Goal: Task Accomplishment & Management: Manage account settings

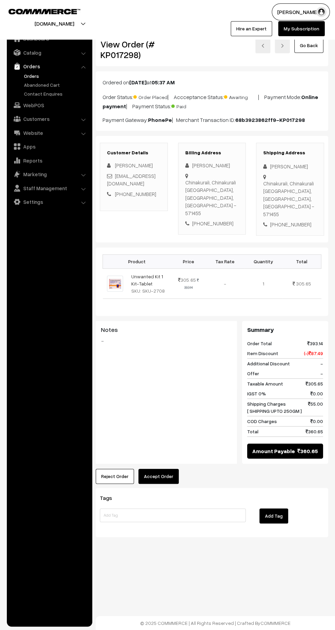
click at [33, 74] on link "Orders" at bounding box center [56, 75] width 68 height 7
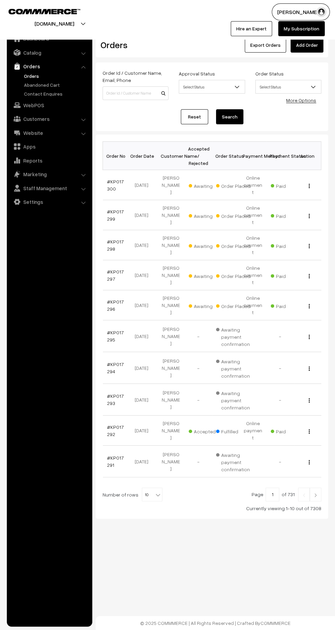
click at [109, 184] on link "#KP017300" at bounding box center [115, 185] width 17 height 13
click at [110, 209] on link "#KP017299" at bounding box center [115, 215] width 17 height 13
click at [109, 239] on link "#KP017298" at bounding box center [115, 245] width 17 height 13
click at [112, 269] on link "#KP017297" at bounding box center [115, 275] width 17 height 13
